Goal: Complete application form

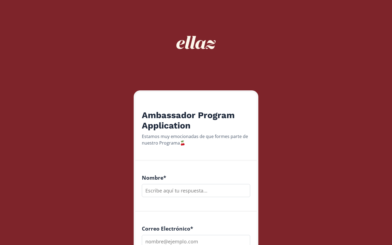
click at [192, 190] on input "text" at bounding box center [196, 190] width 108 height 13
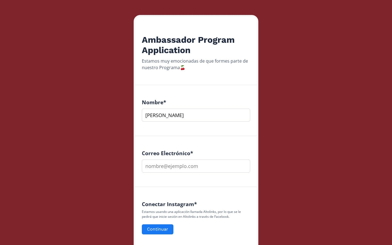
scroll to position [86, 0]
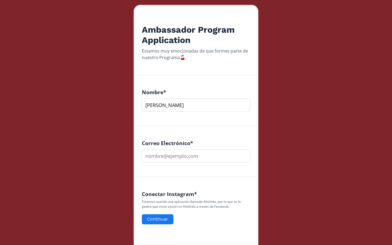
type input "[PERSON_NAME]"
click at [204, 159] on input "email" at bounding box center [196, 156] width 108 height 13
type input "[EMAIL_ADDRESS][DOMAIN_NAME]"
click at [157, 222] on button "Continuar" at bounding box center [157, 220] width 33 height 12
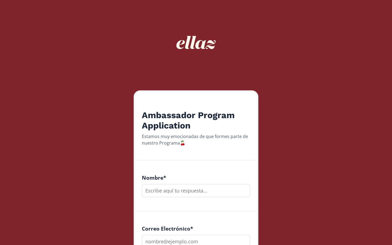
click at [173, 194] on input "text" at bounding box center [196, 190] width 108 height 13
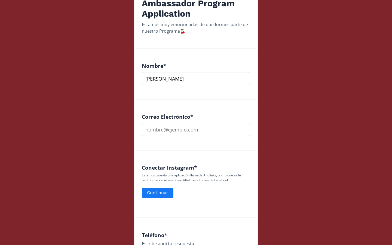
scroll to position [113, 0]
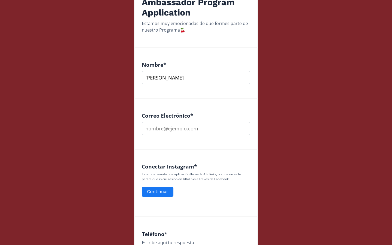
type input "[PERSON_NAME]"
click at [168, 125] on input "email" at bounding box center [196, 128] width 108 height 13
type input "[EMAIL_ADDRESS][DOMAIN_NAME]"
click at [149, 189] on button "Continuar" at bounding box center [157, 192] width 33 height 12
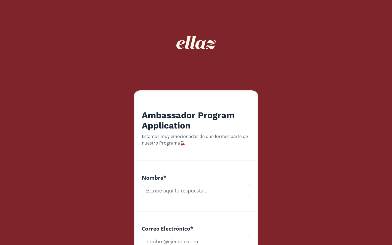
click at [185, 192] on input "text" at bounding box center [196, 190] width 108 height 13
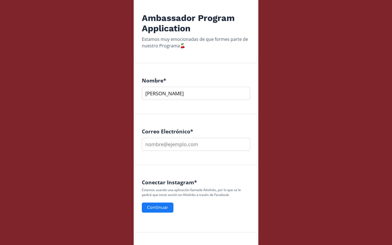
scroll to position [123, 0]
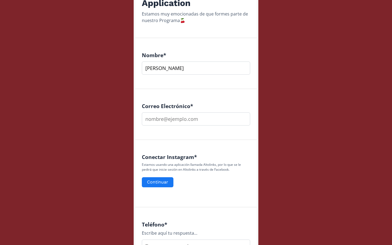
type input "Analizbeth Sanchez"
click at [183, 120] on input "email" at bounding box center [196, 119] width 108 height 13
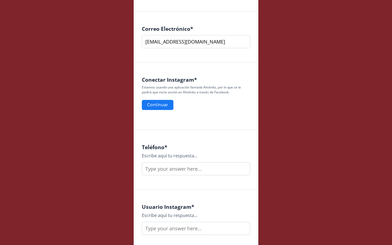
scroll to position [203, 0]
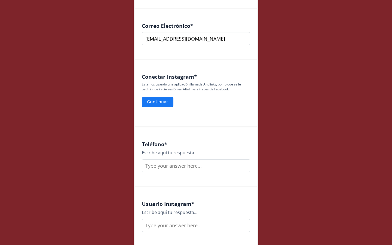
type input "[EMAIL_ADDRESS][DOMAIN_NAME]"
click at [194, 156] on div "Escribe aquí tu respuesta..." at bounding box center [196, 153] width 108 height 7
click at [194, 163] on input "text" at bounding box center [196, 165] width 108 height 13
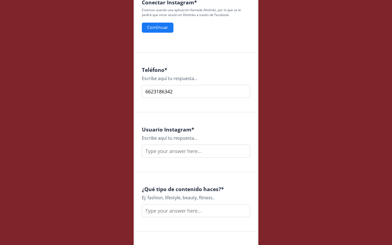
scroll to position [286, 0]
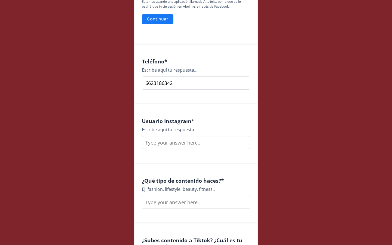
type input "6623186342"
click at [198, 147] on input "text" at bounding box center [196, 142] width 108 height 13
type input "analizbethsv"
click at [188, 202] on input "text" at bounding box center [196, 202] width 108 height 13
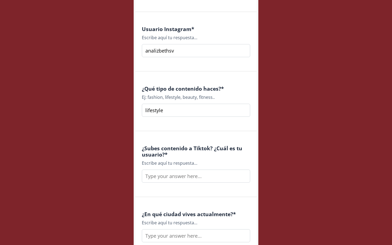
scroll to position [380, 0]
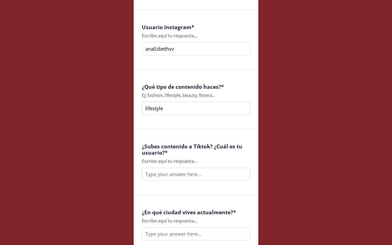
type input "lifestyle"
click at [200, 171] on input "text" at bounding box center [196, 174] width 108 height 13
type input "analizbethsv"
click at [191, 240] on input "text" at bounding box center [196, 234] width 108 height 13
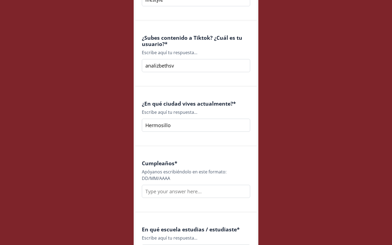
scroll to position [489, 0]
type input "Hermosillo"
click at [201, 189] on input "text" at bounding box center [196, 191] width 108 height 13
type input "0"
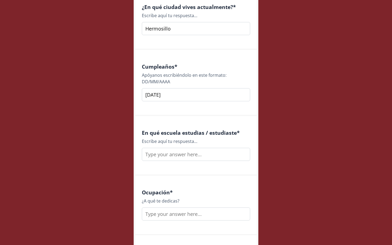
scroll to position [591, 0]
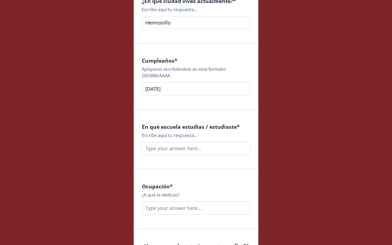
type input "03/11/2000"
click at [195, 148] on input "text" at bounding box center [196, 148] width 108 height 13
type input "prepa tec uni unison"
click at [194, 205] on input "text" at bounding box center [196, 208] width 108 height 13
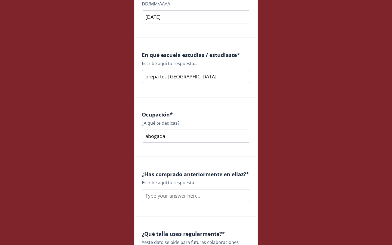
scroll to position [673, 0]
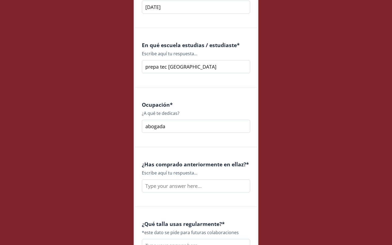
type input "abogada"
click at [201, 187] on input "text" at bounding box center [196, 186] width 108 height 13
type input "n"
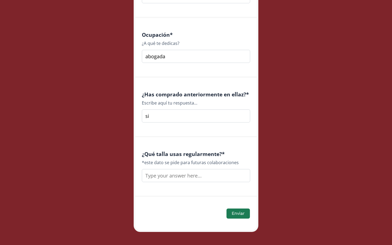
scroll to position [749, 0]
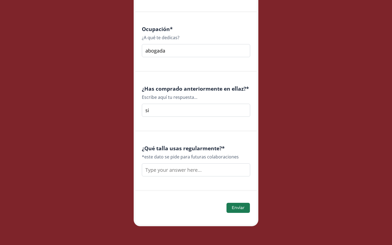
type input "si"
click at [211, 168] on input "text" at bounding box center [196, 169] width 108 height 13
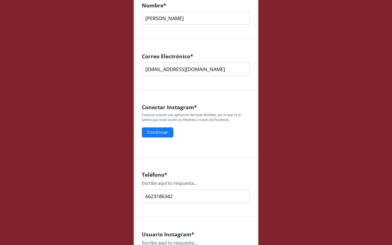
scroll to position [167, 0]
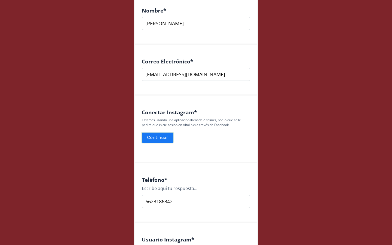
type input "M"
click at [156, 136] on button "Continuar" at bounding box center [157, 138] width 33 height 12
